Goal: Task Accomplishment & Management: Manage account settings

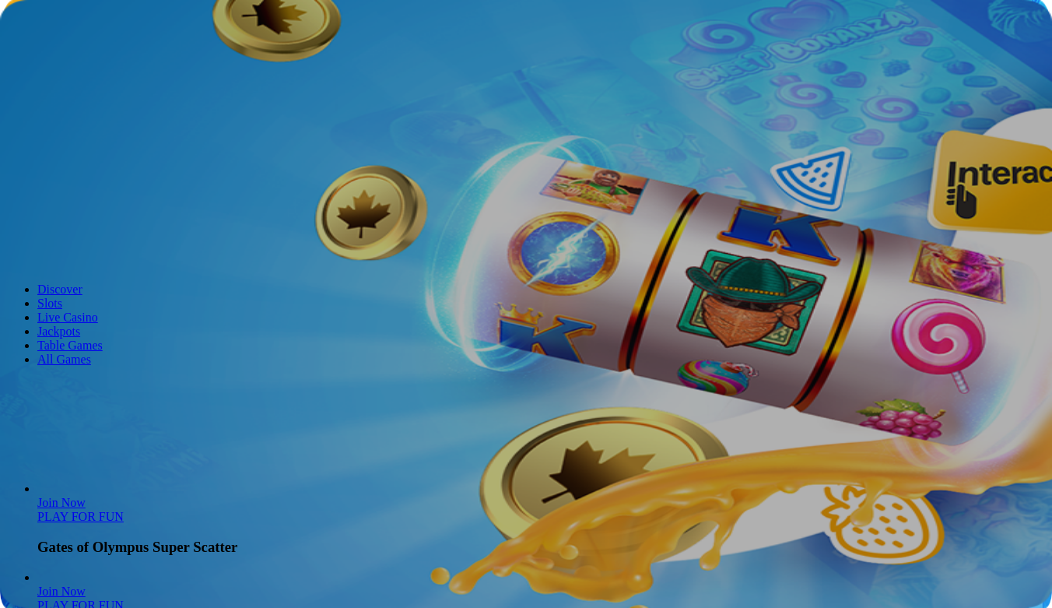
click at [61, 65] on button "Log in" at bounding box center [81, 56] width 40 height 16
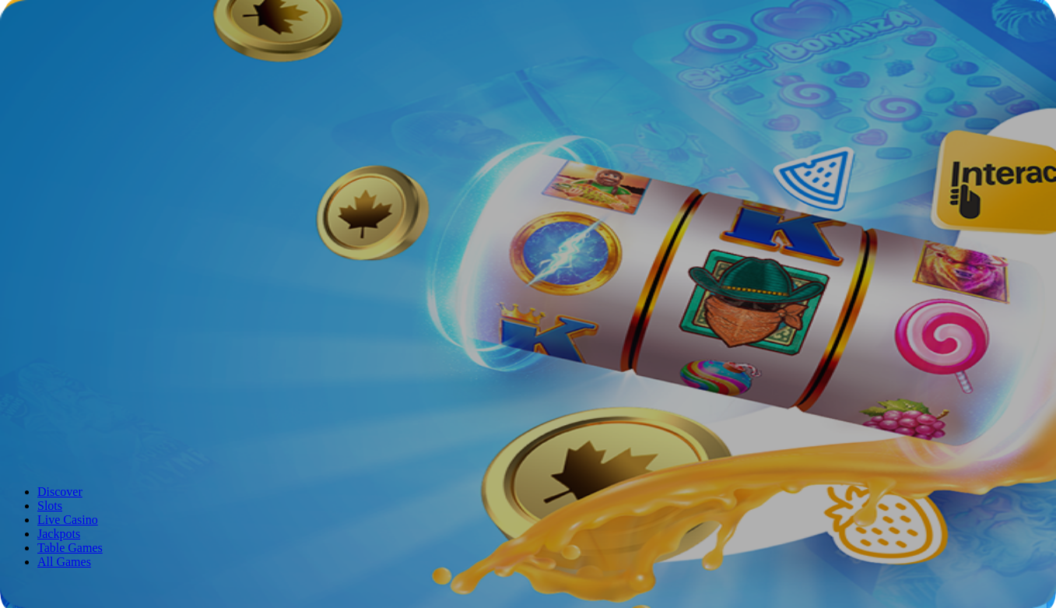
type input "**********"
click at [41, 316] on span "Log In" at bounding box center [26, 322] width 29 height 12
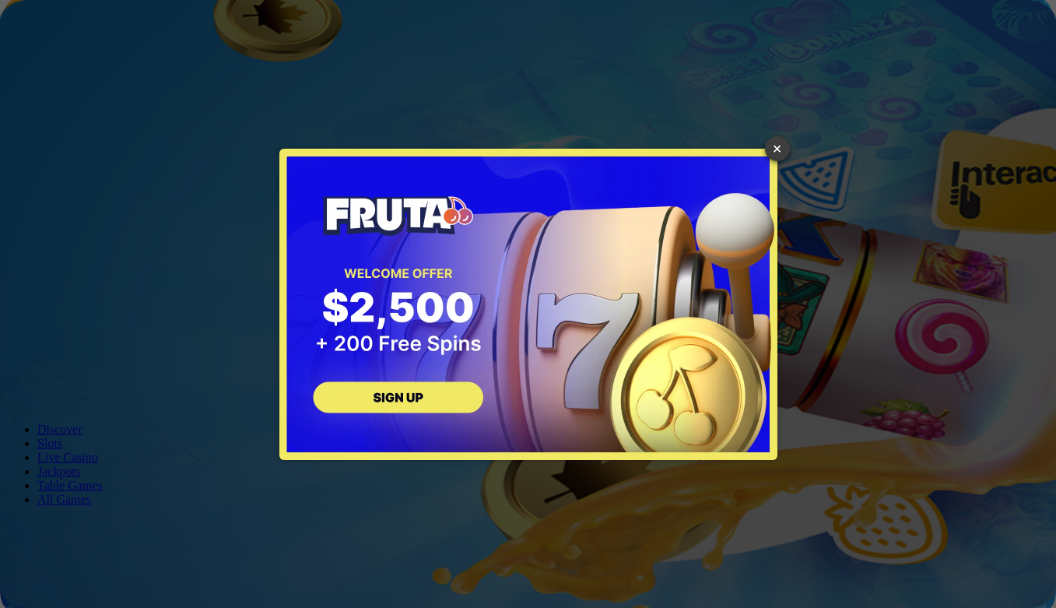
click at [780, 153] on link "×" at bounding box center [777, 148] width 25 height 25
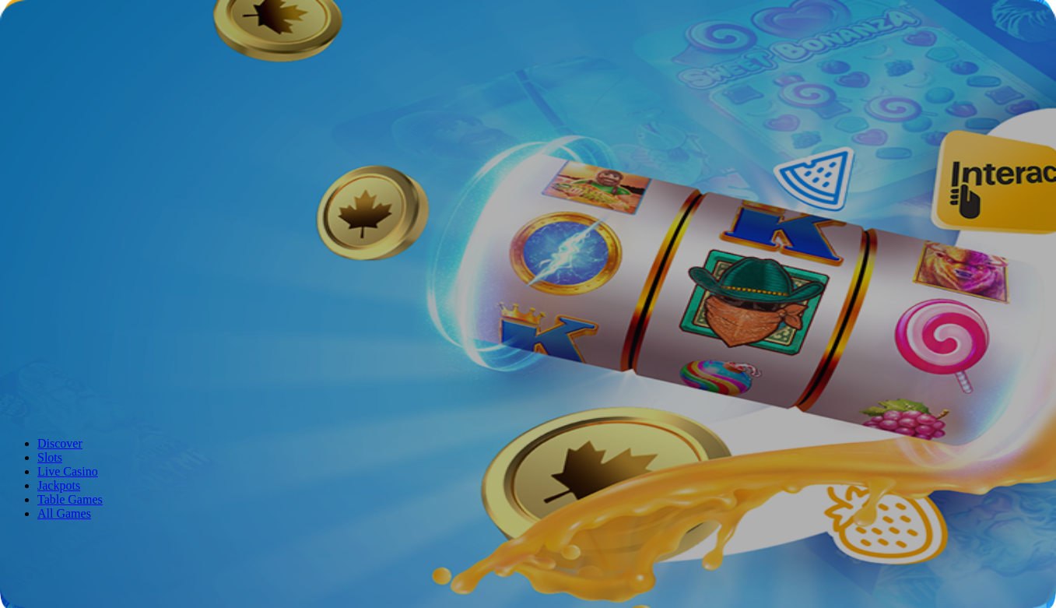
click at [283, 163] on img "Primary" at bounding box center [310, 154] width 54 height 54
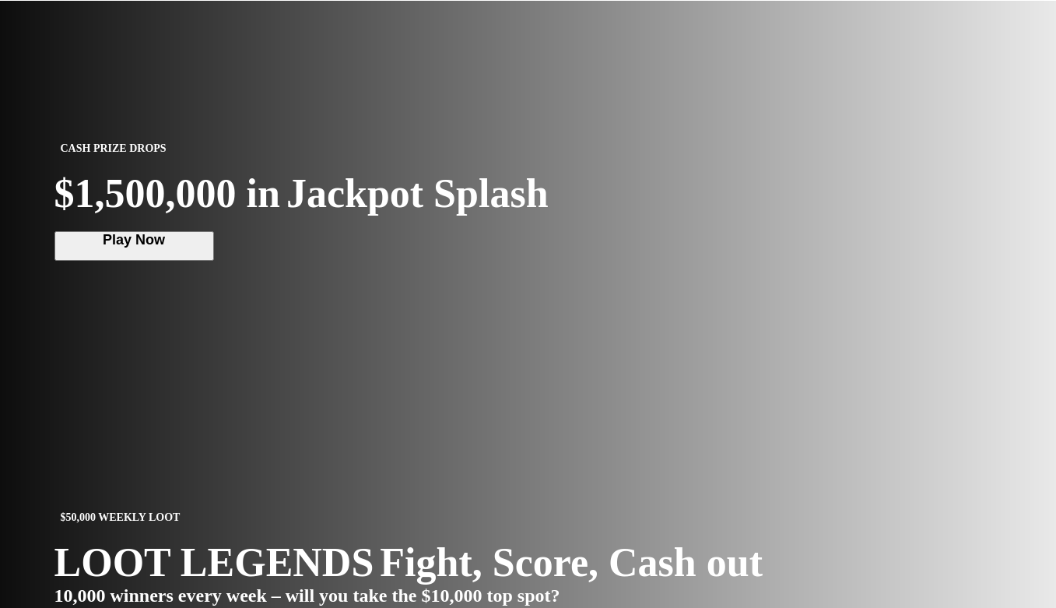
scroll to position [836, 0]
